Goal: Browse casually: Explore the website without a specific task or goal

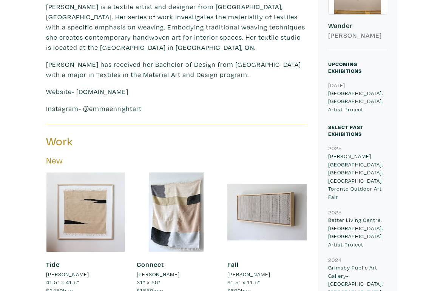
scroll to position [264, 0]
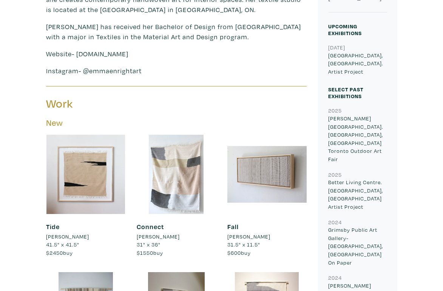
click at [168, 151] on div at bounding box center [176, 174] width 79 height 79
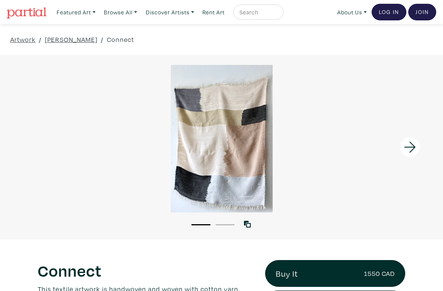
click at [206, 157] on div at bounding box center [221, 139] width 443 height 148
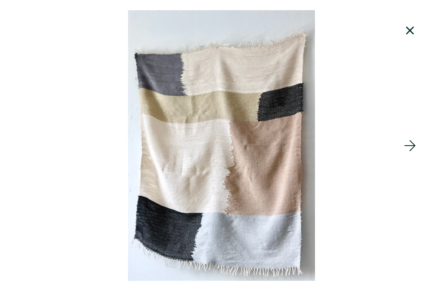
click at [404, 28] on icon at bounding box center [410, 30] width 26 height 20
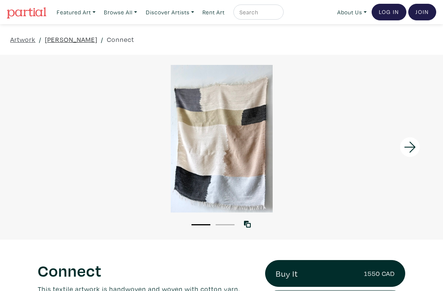
click at [69, 39] on link "[PERSON_NAME]" at bounding box center [71, 39] width 52 height 10
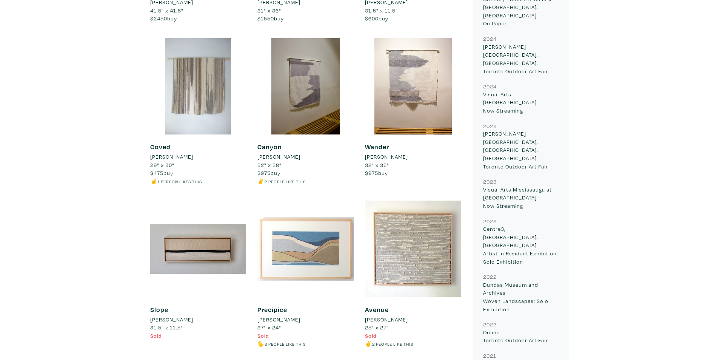
scroll to position [453, 0]
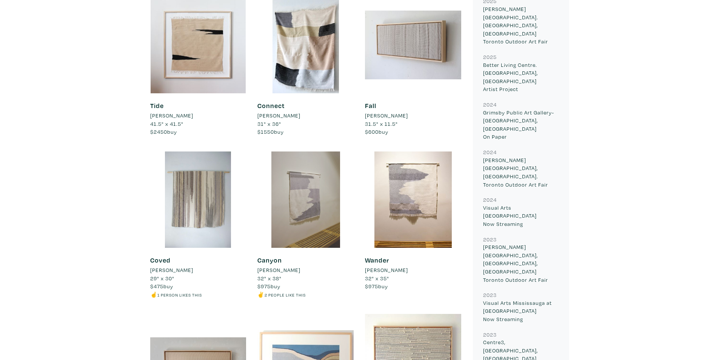
click at [292, 192] on div at bounding box center [305, 199] width 96 height 96
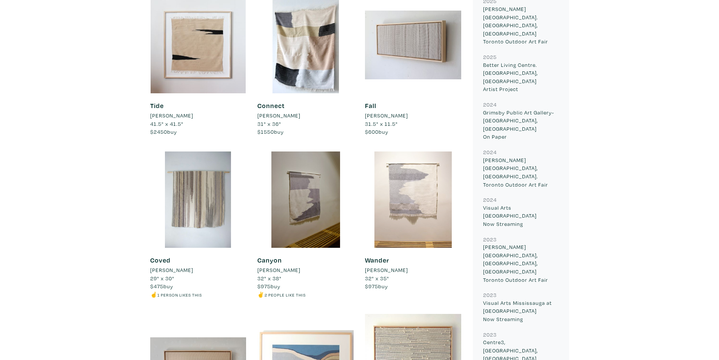
click at [410, 197] on div at bounding box center [413, 199] width 96 height 96
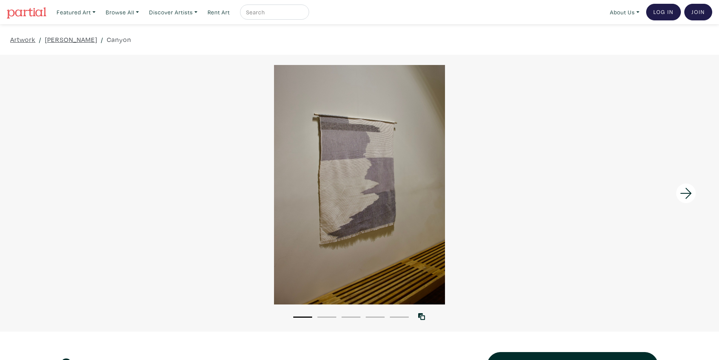
click at [316, 112] on div at bounding box center [359, 184] width 719 height 239
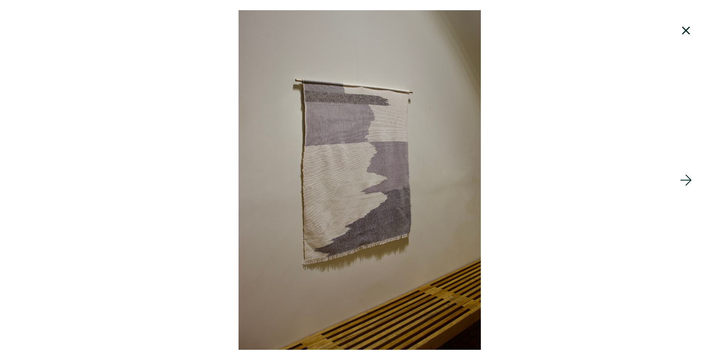
click at [170, 97] on div at bounding box center [359, 179] width 719 height 339
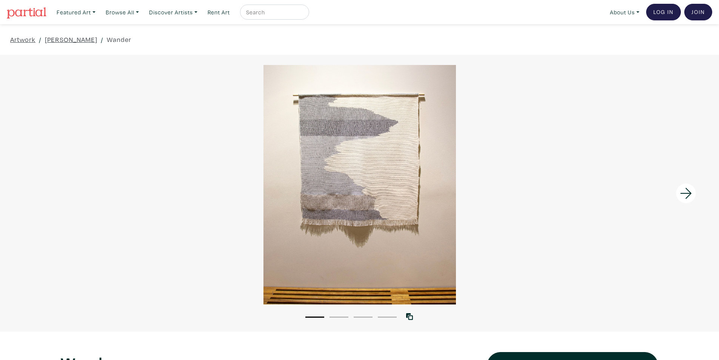
click at [688, 187] on icon at bounding box center [687, 193] width 26 height 20
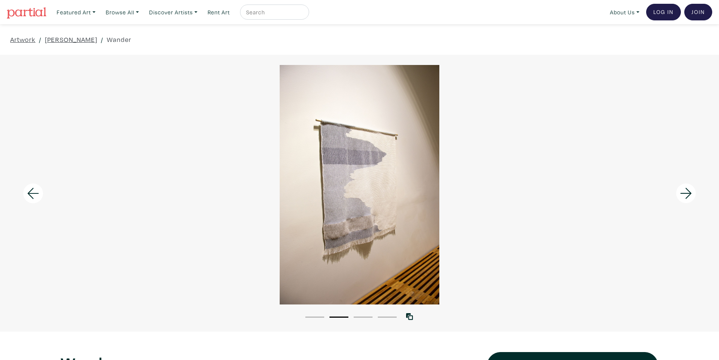
click at [688, 187] on icon at bounding box center [687, 193] width 26 height 20
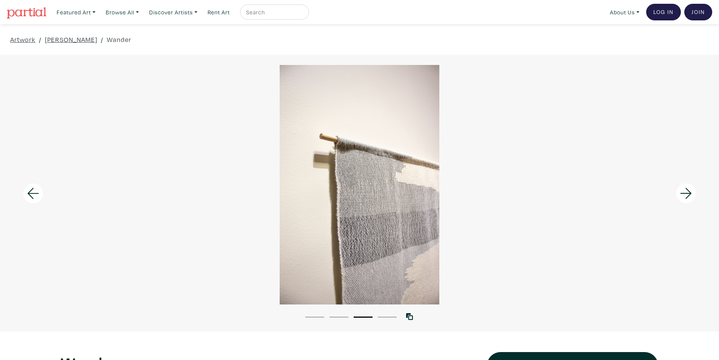
click at [683, 189] on icon at bounding box center [687, 193] width 26 height 20
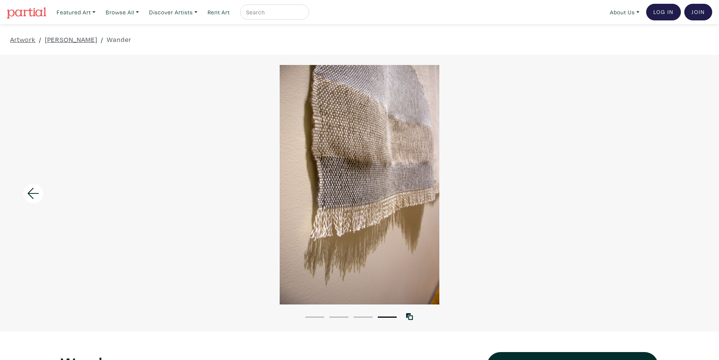
click at [683, 189] on div at bounding box center [359, 184] width 719 height 239
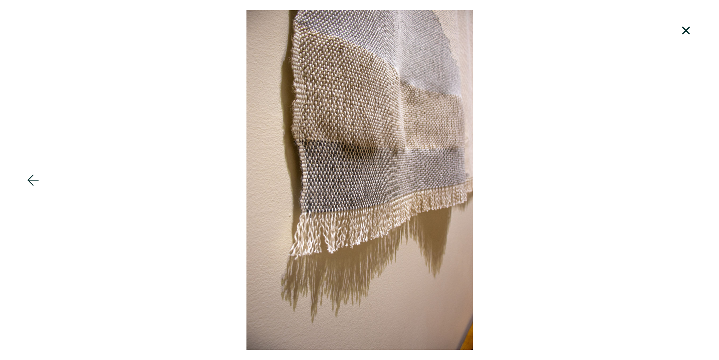
drag, startPoint x: 682, startPoint y: 26, endPoint x: 652, endPoint y: 29, distance: 30.7
click at [682, 27] on icon at bounding box center [687, 30] width 26 height 20
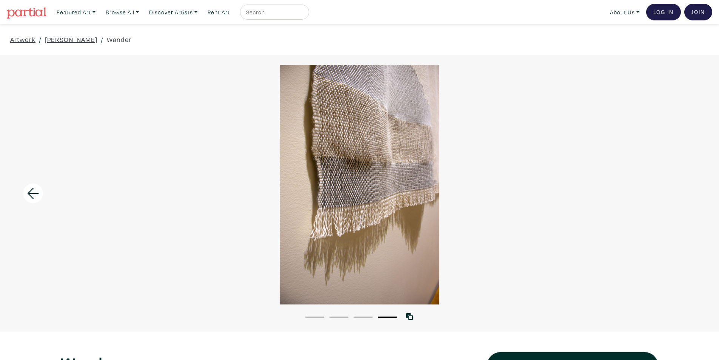
click at [30, 187] on icon at bounding box center [33, 193] width 26 height 20
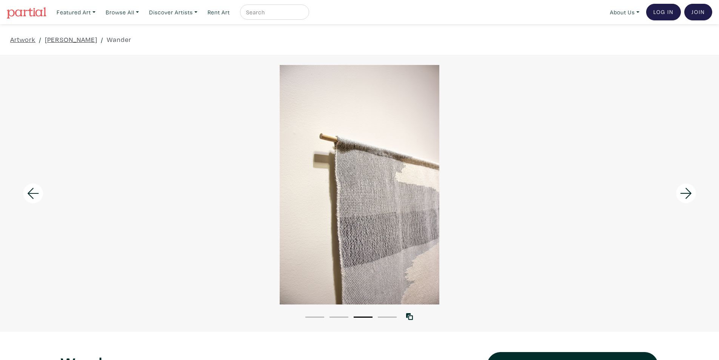
click at [29, 189] on icon at bounding box center [33, 193] width 26 height 20
